Goal: Entertainment & Leisure: Consume media (video, audio)

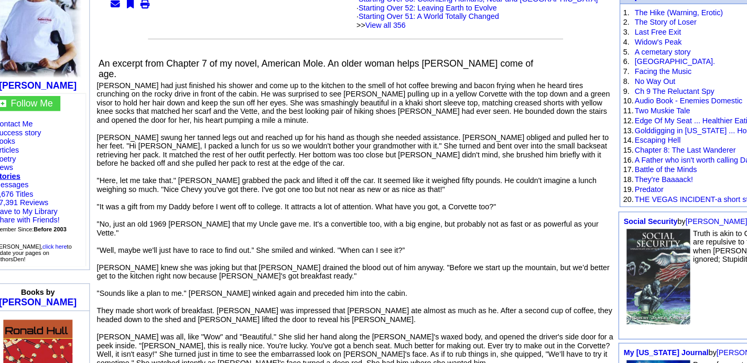
scroll to position [106, 0]
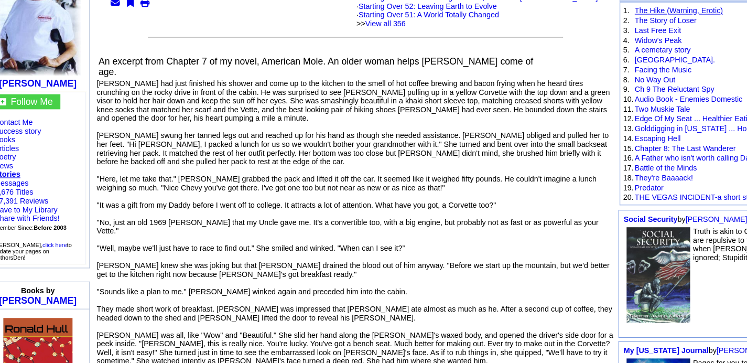
click at [610, 39] on link "The Hike (Warning, Erotic)" at bounding box center [634, 43] width 80 height 8
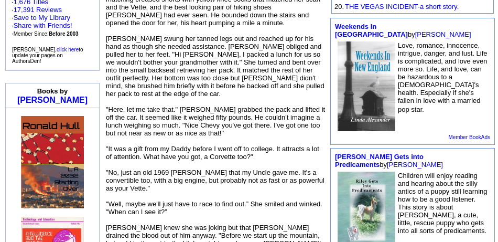
scroll to position [324, 0]
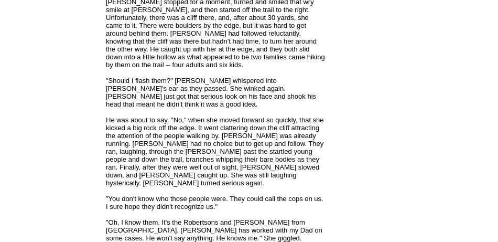
scroll to position [2367, 0]
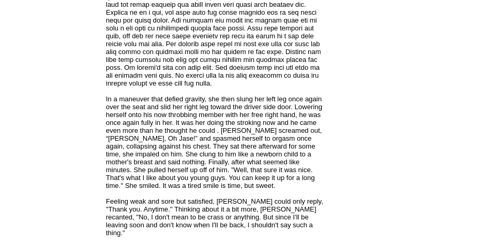
scroll to position [3003, 0]
